Goal: Transaction & Acquisition: Purchase product/service

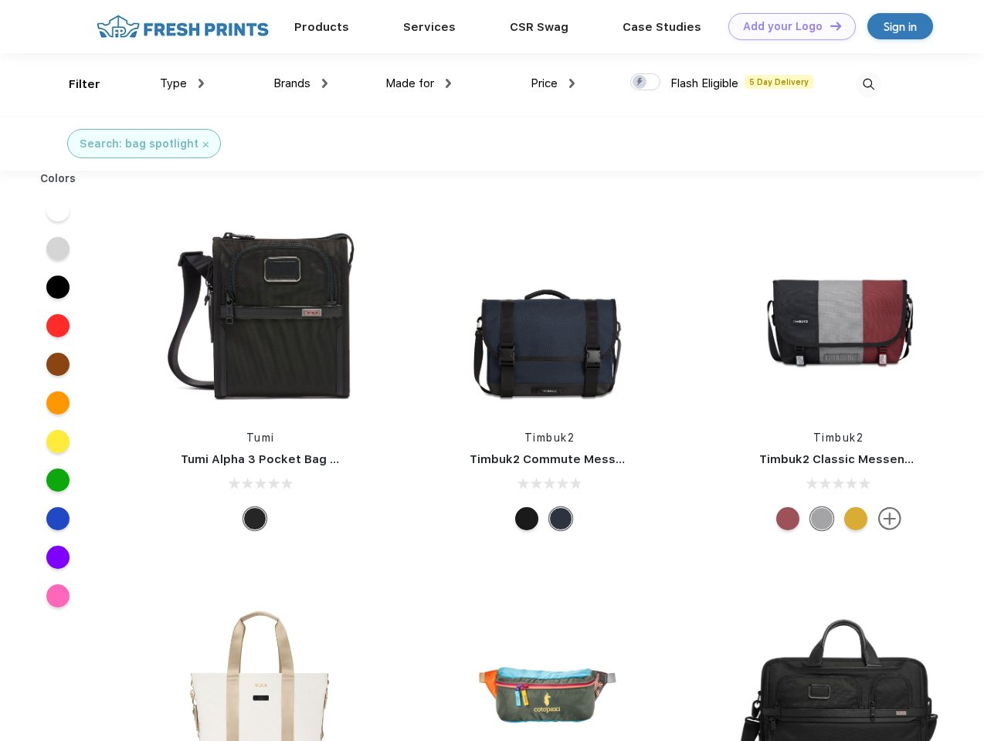
click at [786, 26] on link "Add your Logo Design Tool" at bounding box center [791, 26] width 127 height 27
click at [0, 0] on div "Design Tool" at bounding box center [0, 0] width 0 height 0
click at [829, 25] on link "Add your Logo Design Tool" at bounding box center [791, 26] width 127 height 27
click at [74, 84] on div "Filter" at bounding box center [85, 85] width 32 height 18
click at [182, 83] on span "Type" at bounding box center [173, 83] width 27 height 14
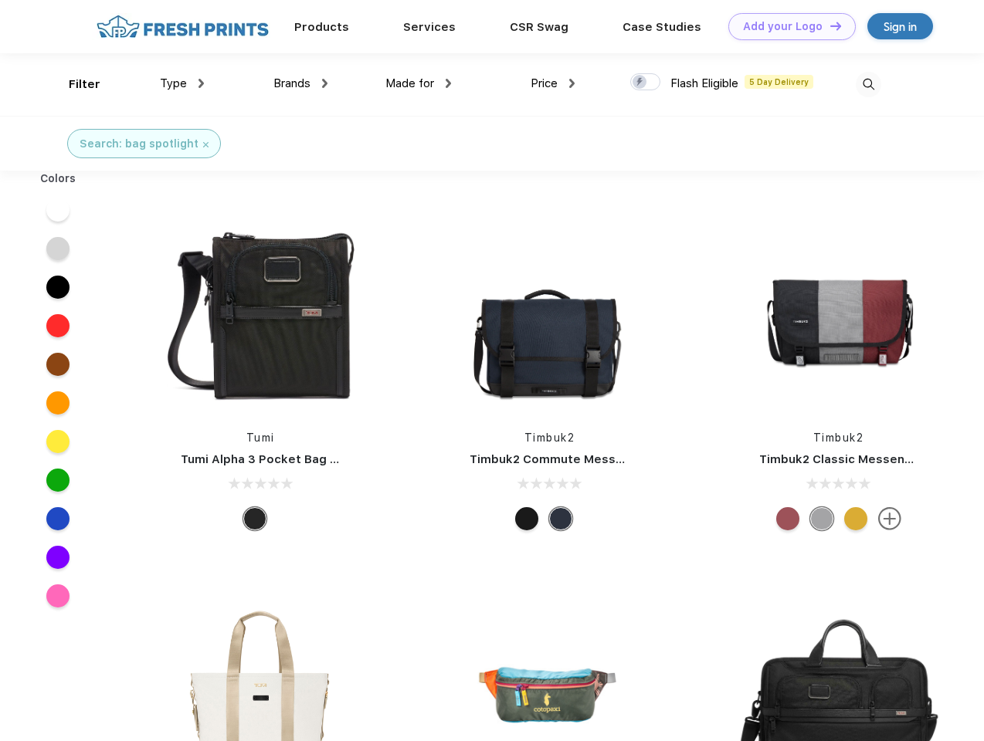
click at [300, 83] on span "Brands" at bounding box center [291, 83] width 37 height 14
click at [419, 83] on span "Made for" at bounding box center [409, 83] width 49 height 14
click at [553, 83] on span "Price" at bounding box center [543, 83] width 27 height 14
click at [646, 83] on div at bounding box center [645, 81] width 30 height 17
click at [640, 83] on input "checkbox" at bounding box center [635, 78] width 10 height 10
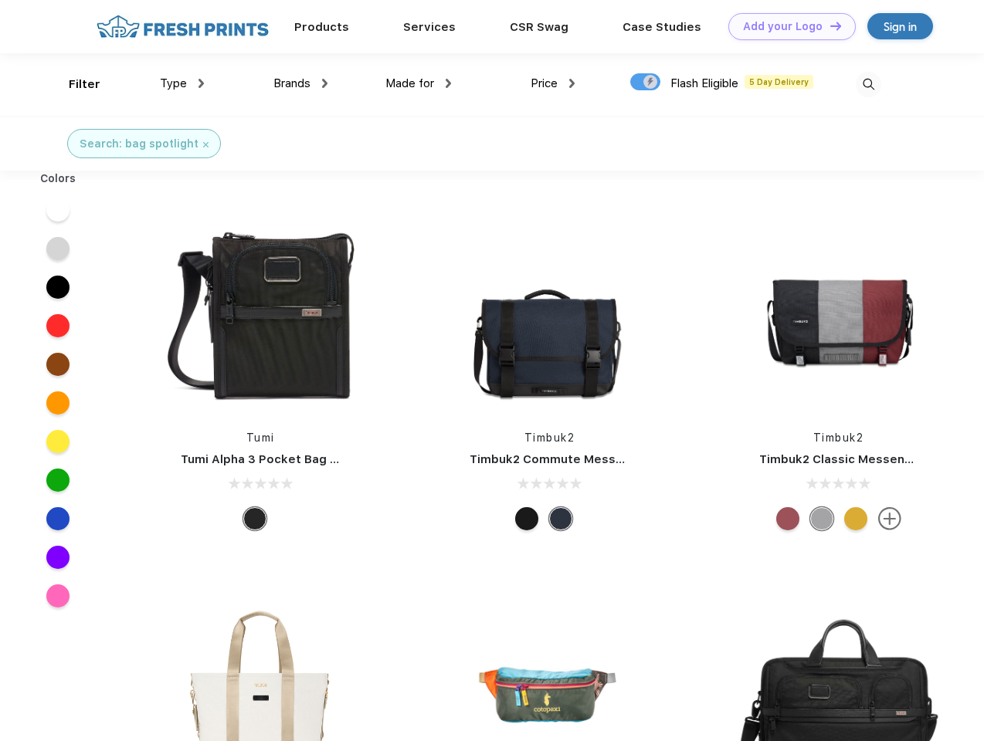
click at [868, 84] on img at bounding box center [868, 84] width 25 height 25
